Goal: Task Accomplishment & Management: Use online tool/utility

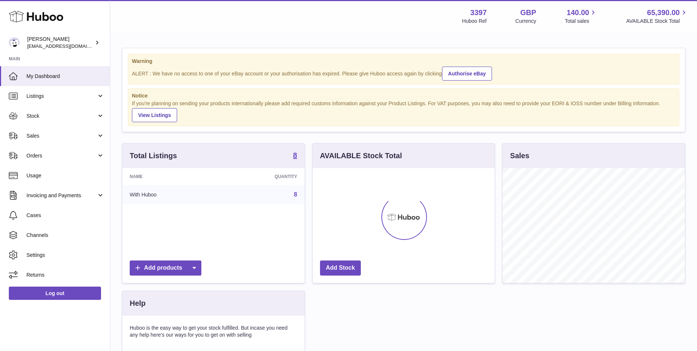
scroll to position [115, 182]
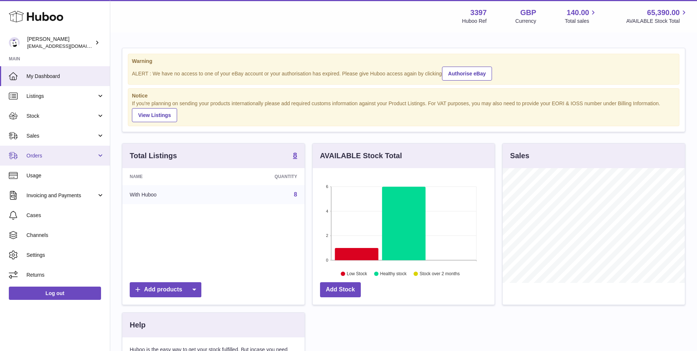
click at [54, 159] on link "Orders" at bounding box center [55, 156] width 110 height 20
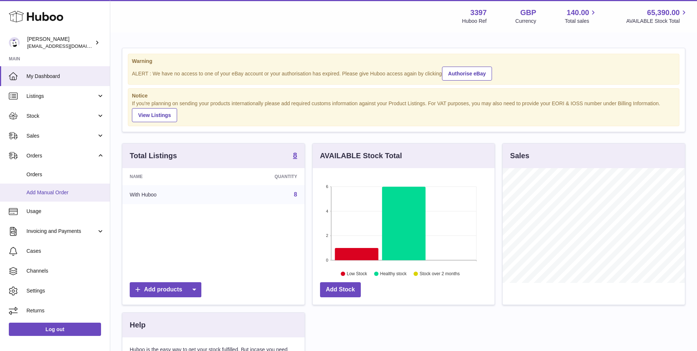
click at [51, 191] on span "Add Manual Order" at bounding box center [65, 192] width 78 height 7
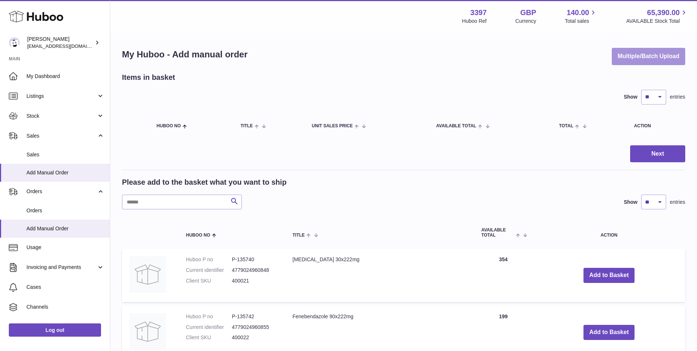
click at [642, 59] on button "Multiple/Batch Upload" at bounding box center [649, 56] width 74 height 17
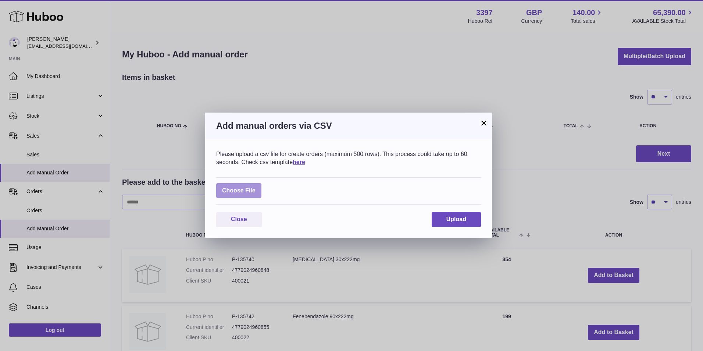
click at [243, 194] on label at bounding box center [238, 190] width 45 height 15
click at [255, 187] on input "file" at bounding box center [255, 187] width 0 height 0
type input "**********"
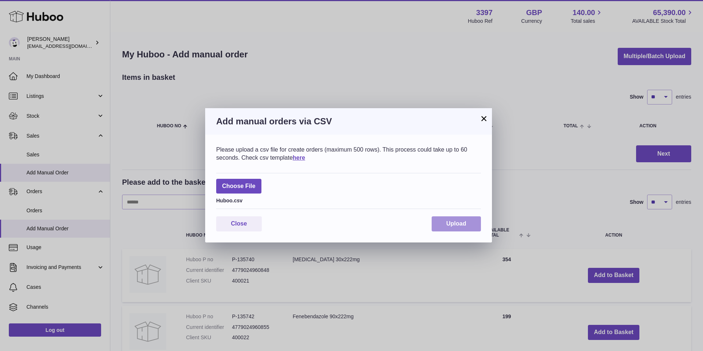
click at [445, 221] on button "Upload" at bounding box center [455, 223] width 49 height 15
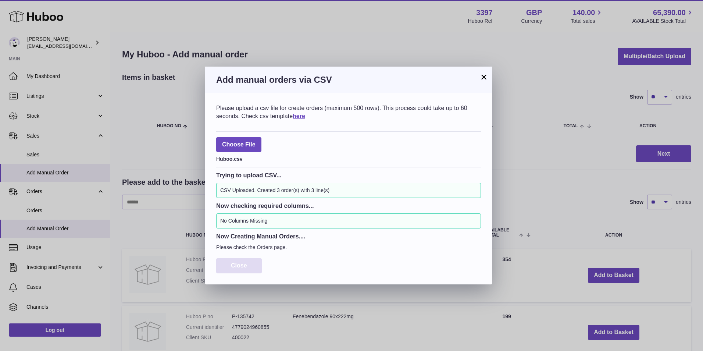
click at [245, 263] on span "Close" at bounding box center [239, 265] width 16 height 6
